Goal: Check status: Check status

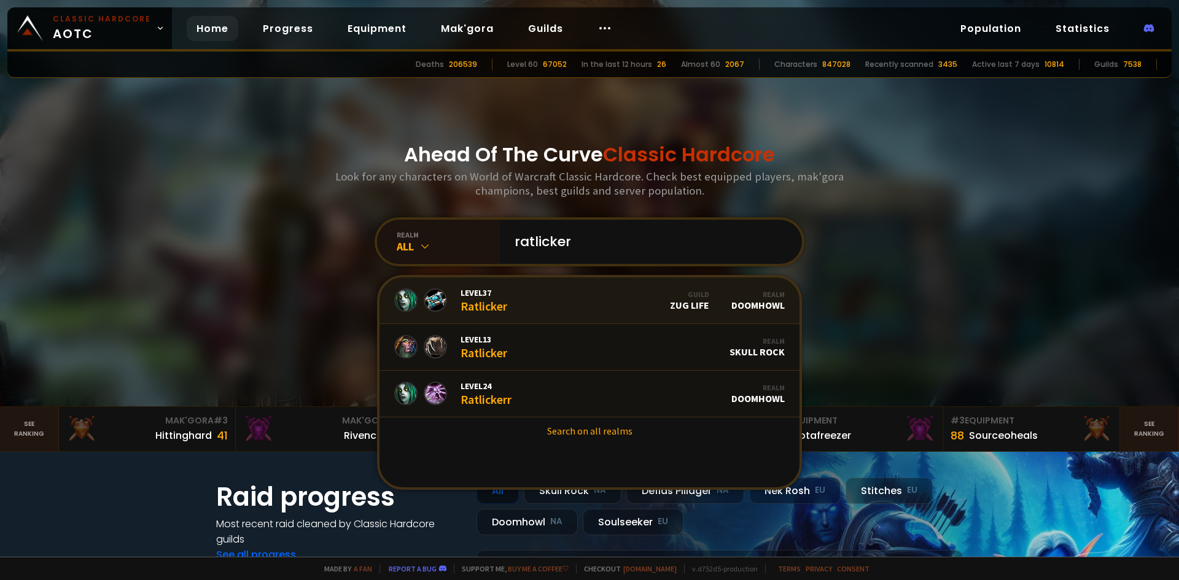
type input "ratlicker"
click at [504, 300] on link "Level 37 Ratlicker Guild Zug Life Realm Doomhowl" at bounding box center [589, 301] width 420 height 47
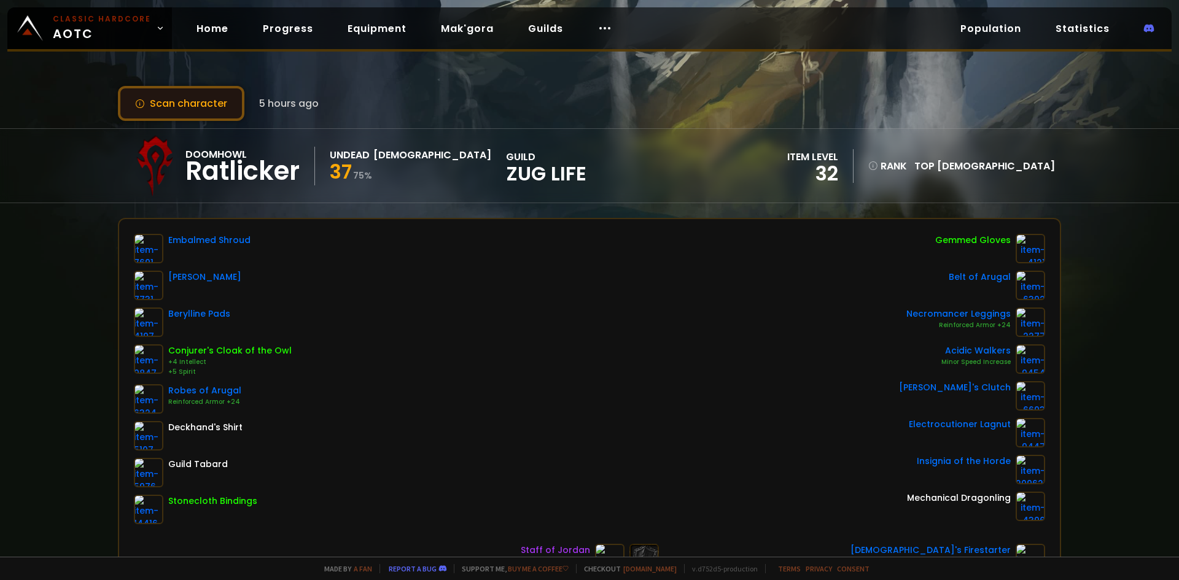
click at [238, 113] on button "Scan character" at bounding box center [181, 103] width 126 height 35
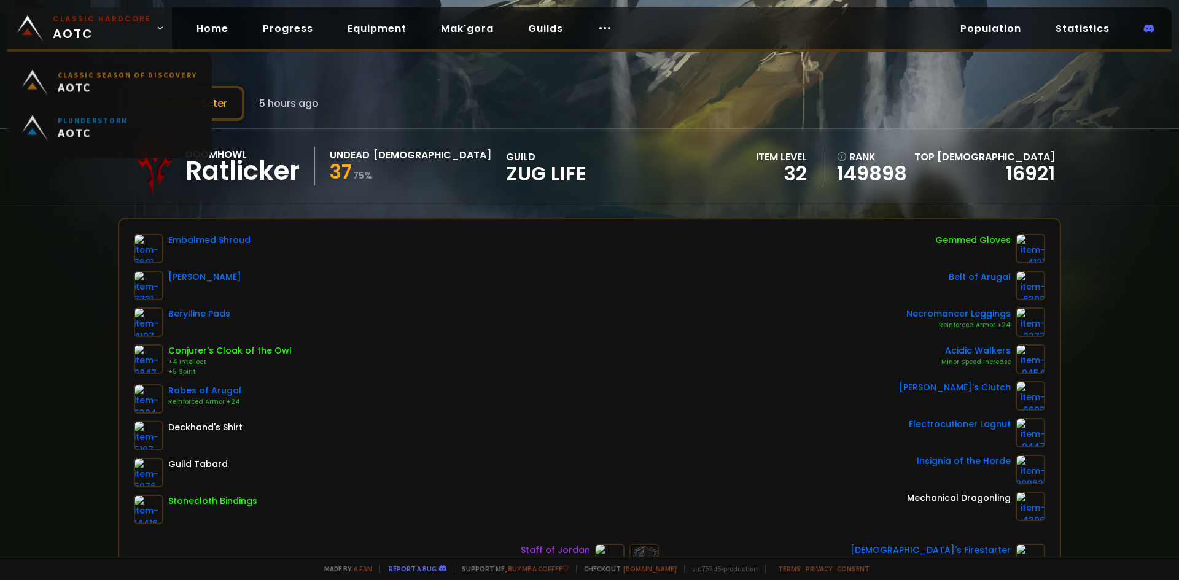
click at [92, 18] on small "Classic Hardcore" at bounding box center [102, 19] width 98 height 11
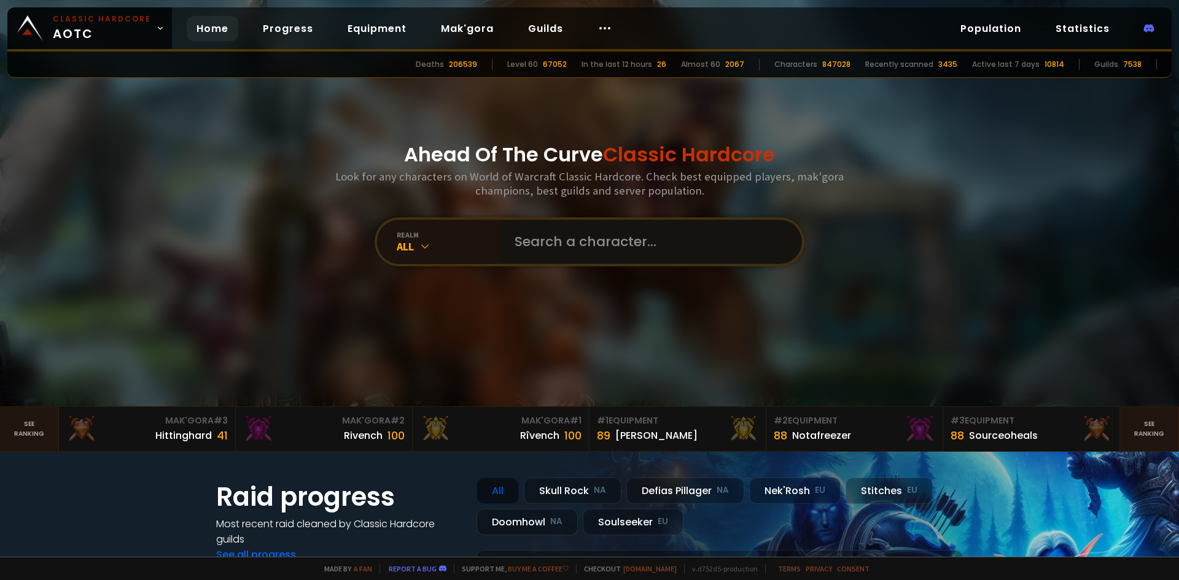
click at [617, 256] on input "text" at bounding box center [647, 242] width 280 height 44
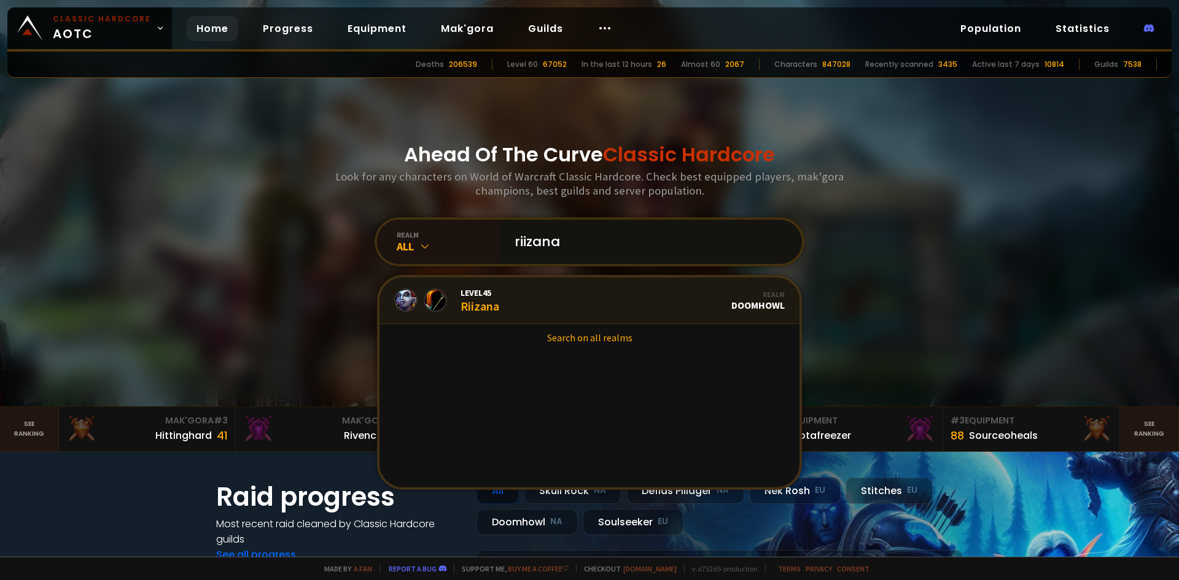
type input "riizana"
click at [494, 303] on div "Level 45 Riizana" at bounding box center [480, 300] width 39 height 26
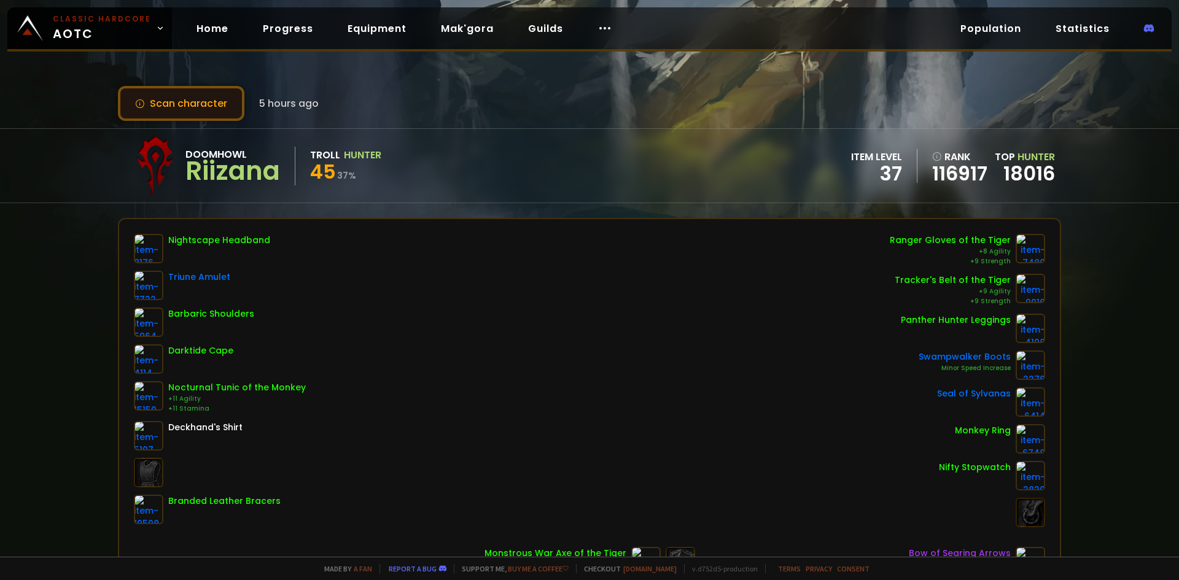
click at [222, 108] on button "Scan character" at bounding box center [181, 103] width 126 height 35
